Goal: Information Seeking & Learning: Check status

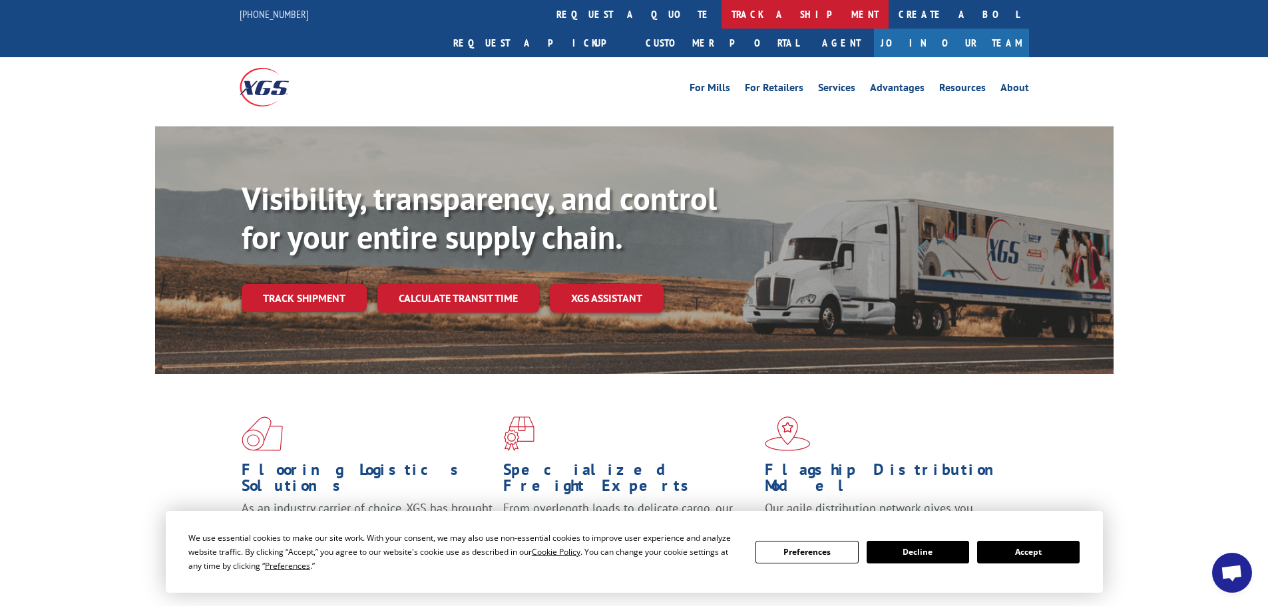
click at [721, 12] on link "track a shipment" at bounding box center [804, 14] width 167 height 29
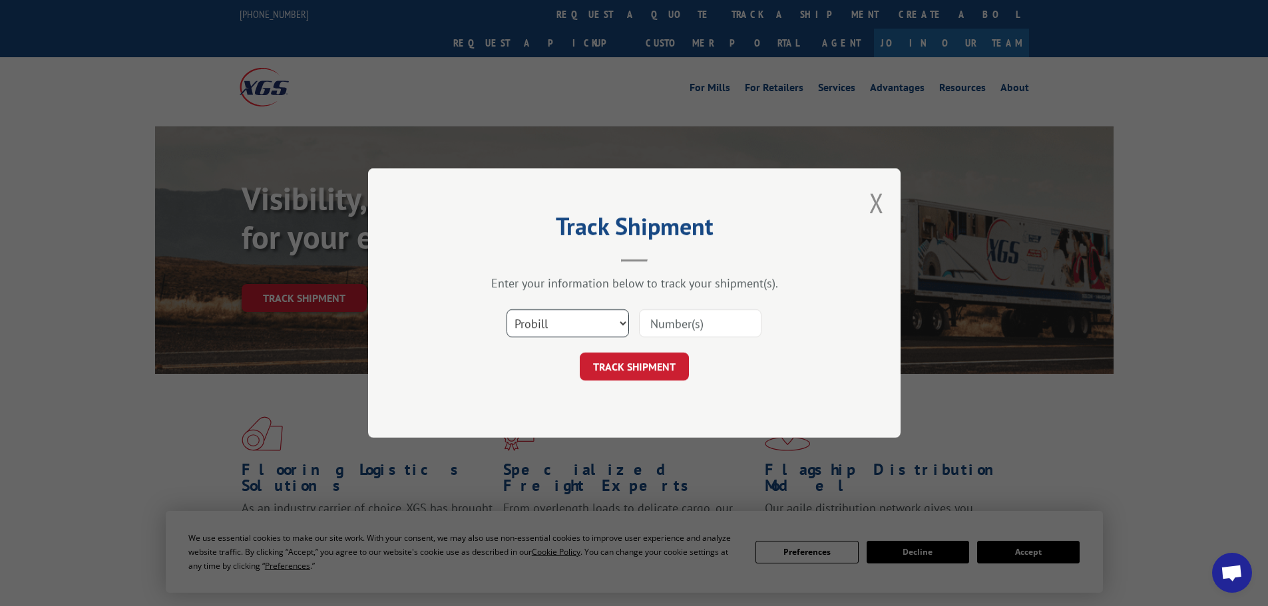
click at [622, 325] on select "Select category... Probill BOL PO" at bounding box center [567, 323] width 122 height 28
select select "bol"
click at [506, 309] on select "Select category... Probill BOL PO" at bounding box center [567, 323] width 122 height 28
click at [680, 331] on input at bounding box center [700, 323] width 122 height 28
paste input "7068557"
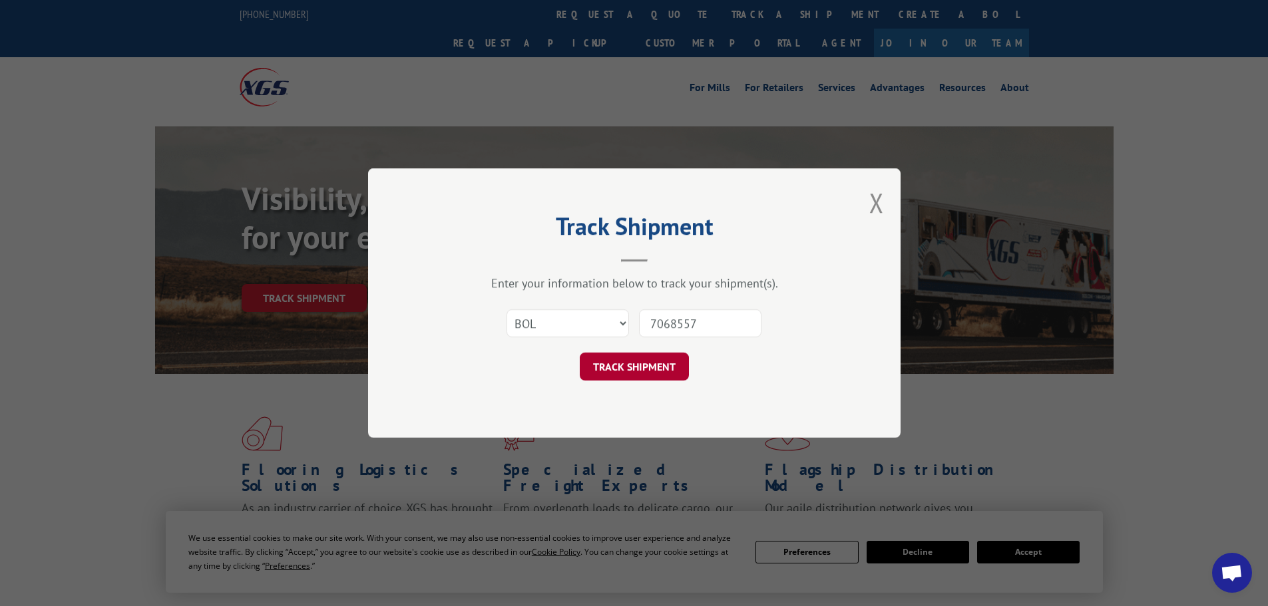
type input "7068557"
click at [658, 369] on button "TRACK SHIPMENT" at bounding box center [634, 367] width 109 height 28
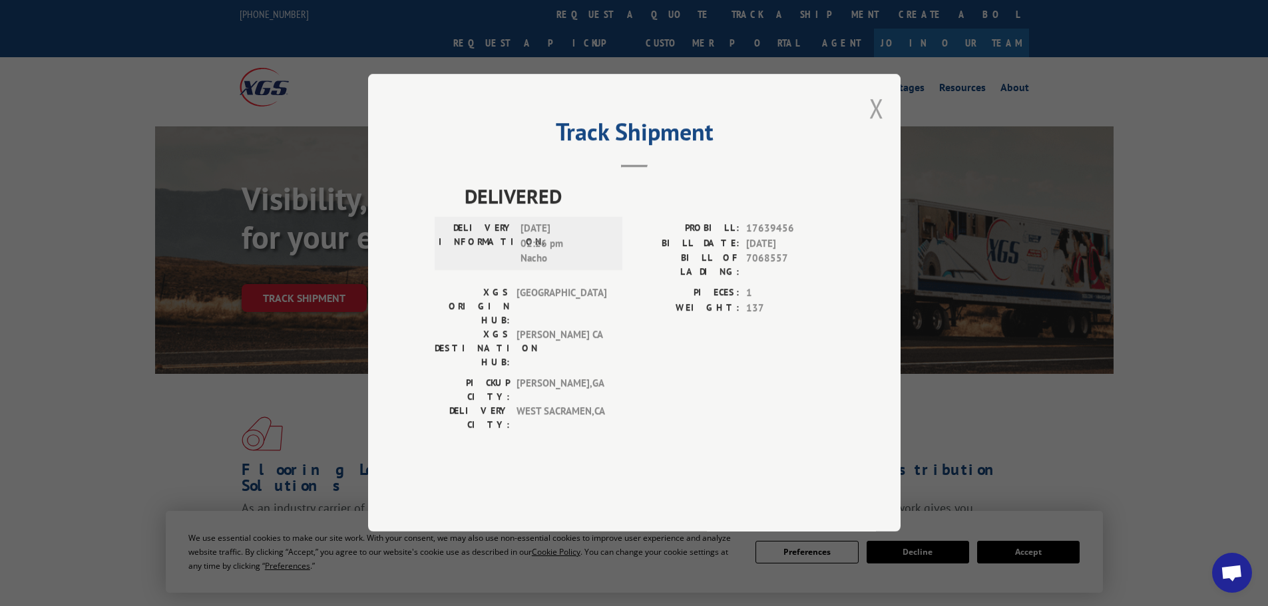
click at [875, 126] on button "Close modal" at bounding box center [876, 108] width 15 height 35
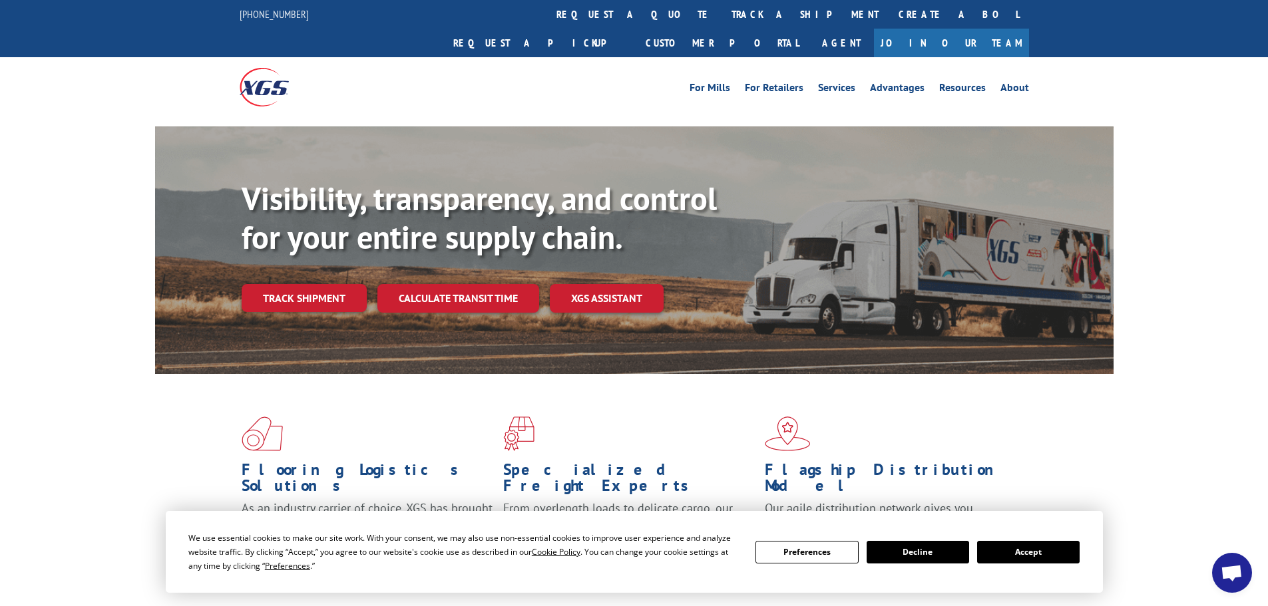
click at [911, 556] on button "Decline" at bounding box center [918, 552] width 102 height 23
